Goal: Transaction & Acquisition: Purchase product/service

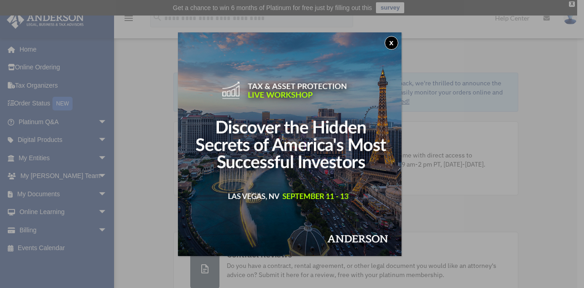
drag, startPoint x: 393, startPoint y: 40, endPoint x: 402, endPoint y: 39, distance: 8.7
click at [394, 40] on button "x" at bounding box center [392, 43] width 14 height 14
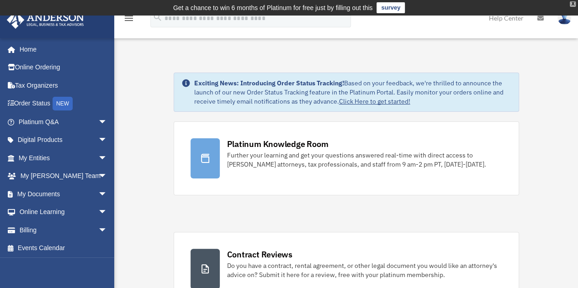
click at [570, 1] on div "X" at bounding box center [572, 3] width 6 height 5
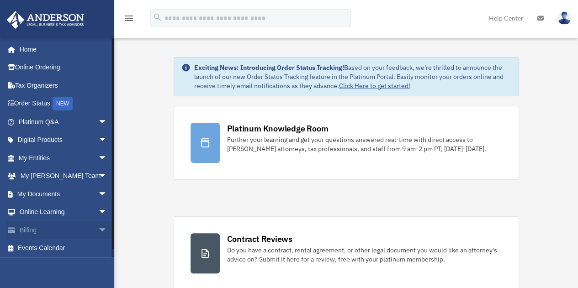
click at [24, 228] on link "Billing arrow_drop_down" at bounding box center [63, 230] width 115 height 18
click at [98, 227] on span "arrow_drop_down" at bounding box center [107, 230] width 18 height 19
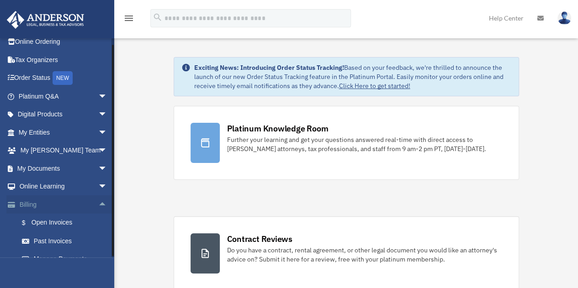
scroll to position [56, 0]
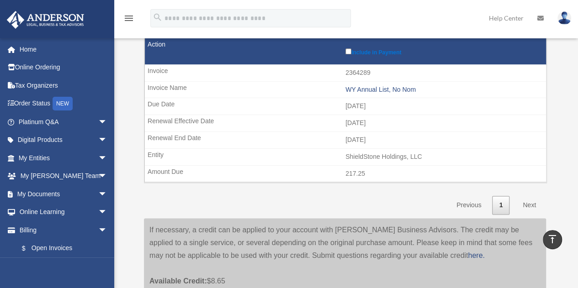
scroll to position [548, 0]
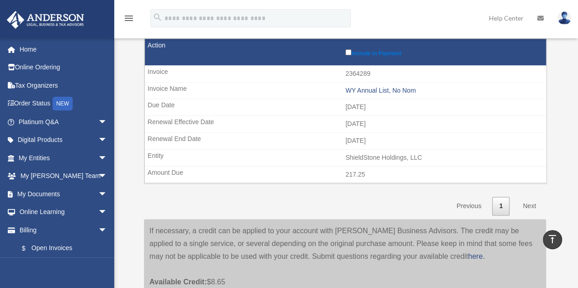
click at [528, 197] on link "Next" at bounding box center [528, 206] width 27 height 19
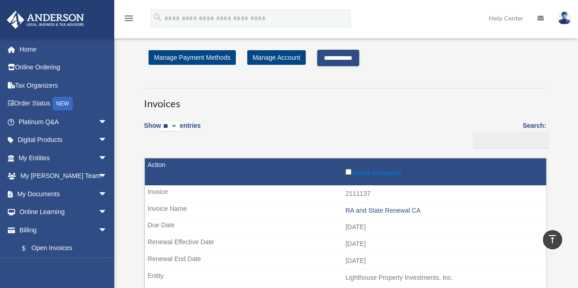
scroll to position [0, 0]
click at [336, 58] on input "**********" at bounding box center [338, 58] width 42 height 16
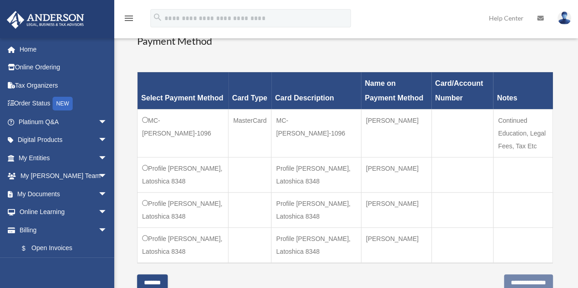
scroll to position [228, 0]
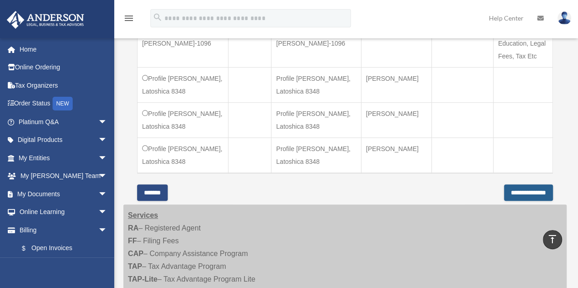
click at [510, 184] on input "**********" at bounding box center [528, 192] width 49 height 16
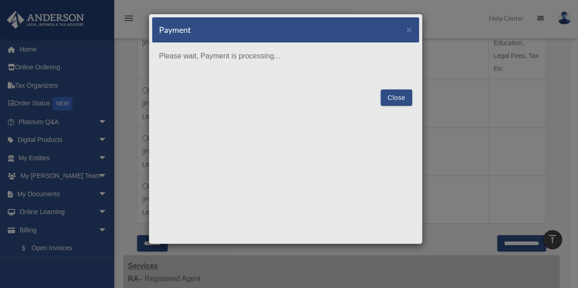
scroll to position [319, 0]
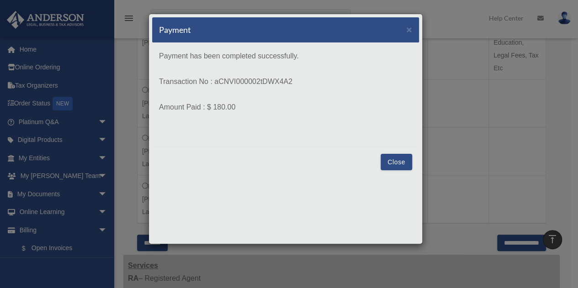
click at [395, 162] on button "Close" at bounding box center [396, 162] width 32 height 16
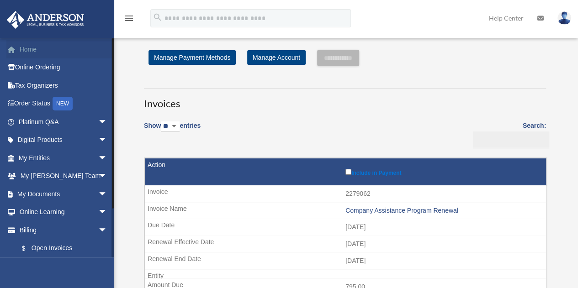
click at [32, 44] on link "Home" at bounding box center [63, 49] width 115 height 18
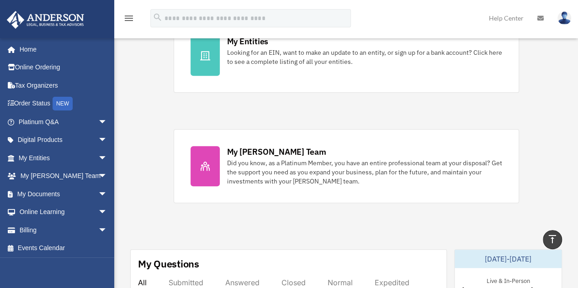
scroll to position [307, 0]
